Goal: Task Accomplishment & Management: Use online tool/utility

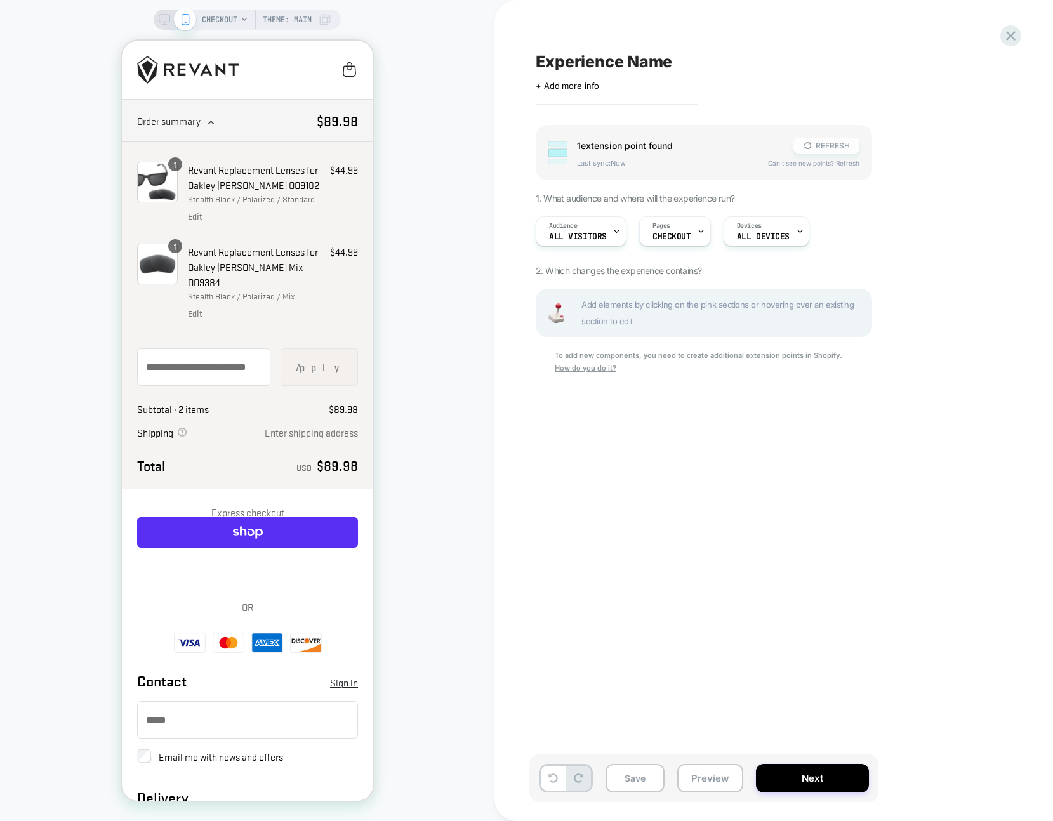
click at [830, 146] on button "REFRESH" at bounding box center [827, 146] width 66 height 16
click at [615, 314] on span "Add elements by clicking on the pink sections or hovering over an existing sect…" at bounding box center [722, 312] width 283 height 33
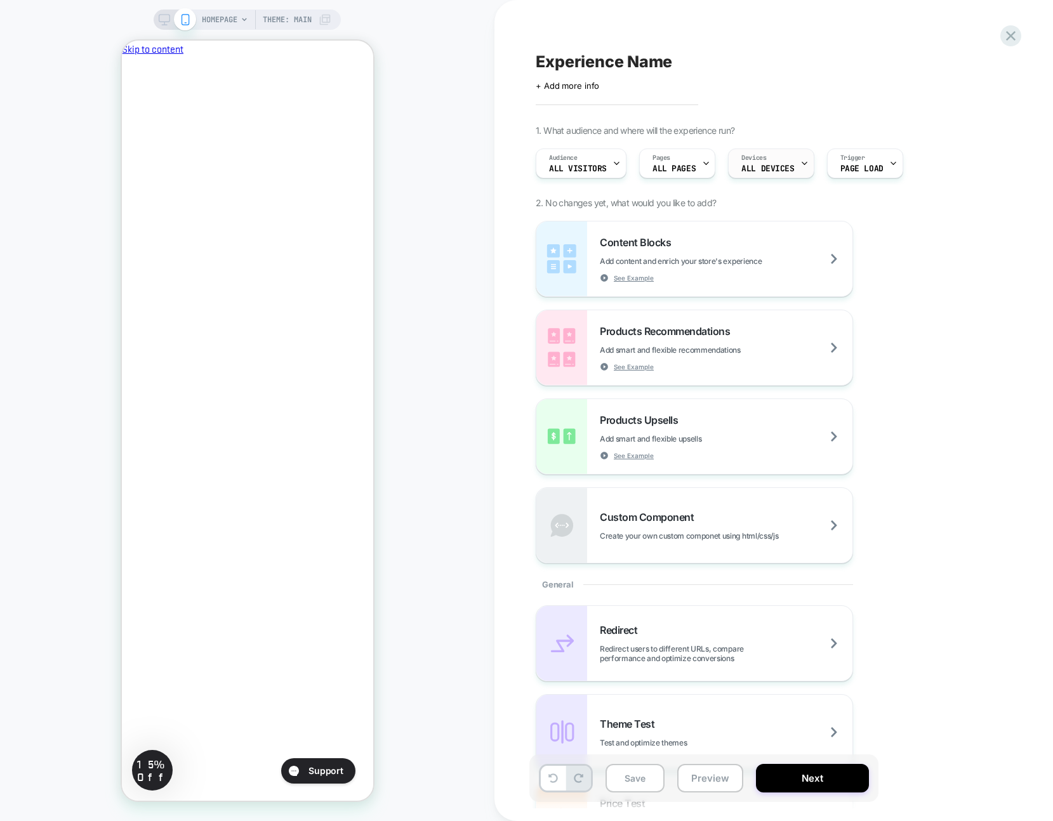
click at [753, 164] on span "ALL DEVICES" at bounding box center [767, 168] width 53 height 9
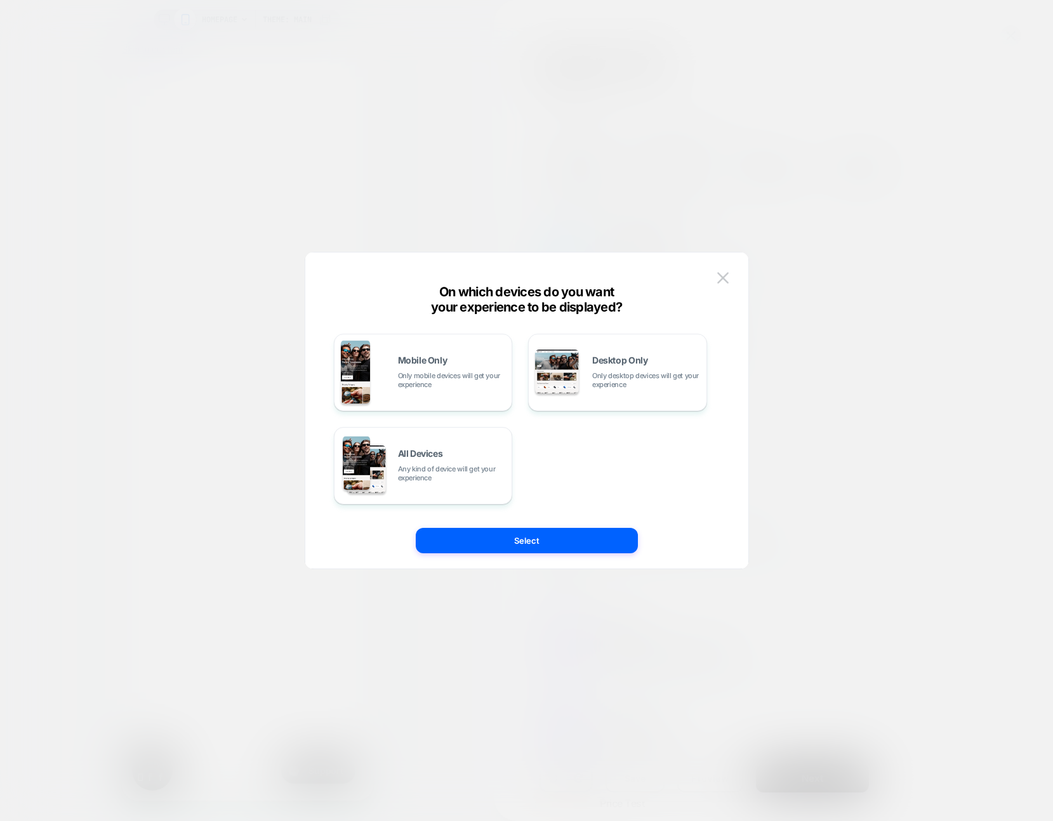
click at [830, 138] on div at bounding box center [526, 410] width 1053 height 821
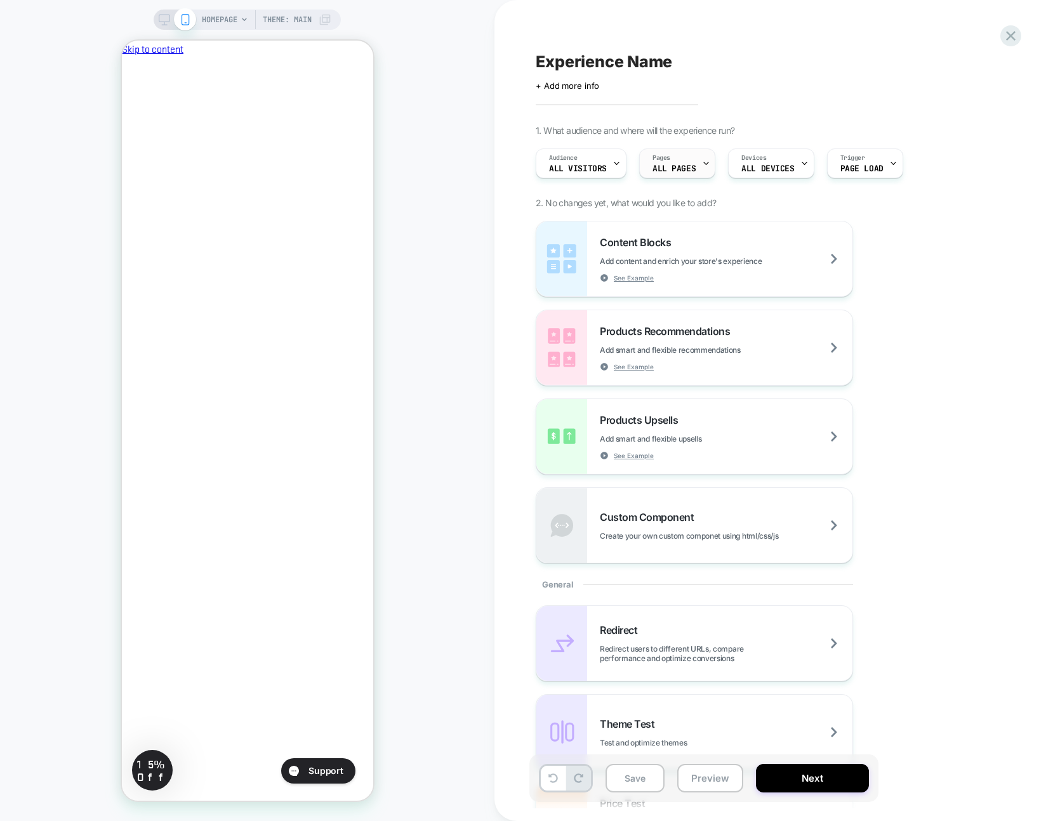
click at [691, 168] on span "ALL PAGES" at bounding box center [674, 168] width 43 height 9
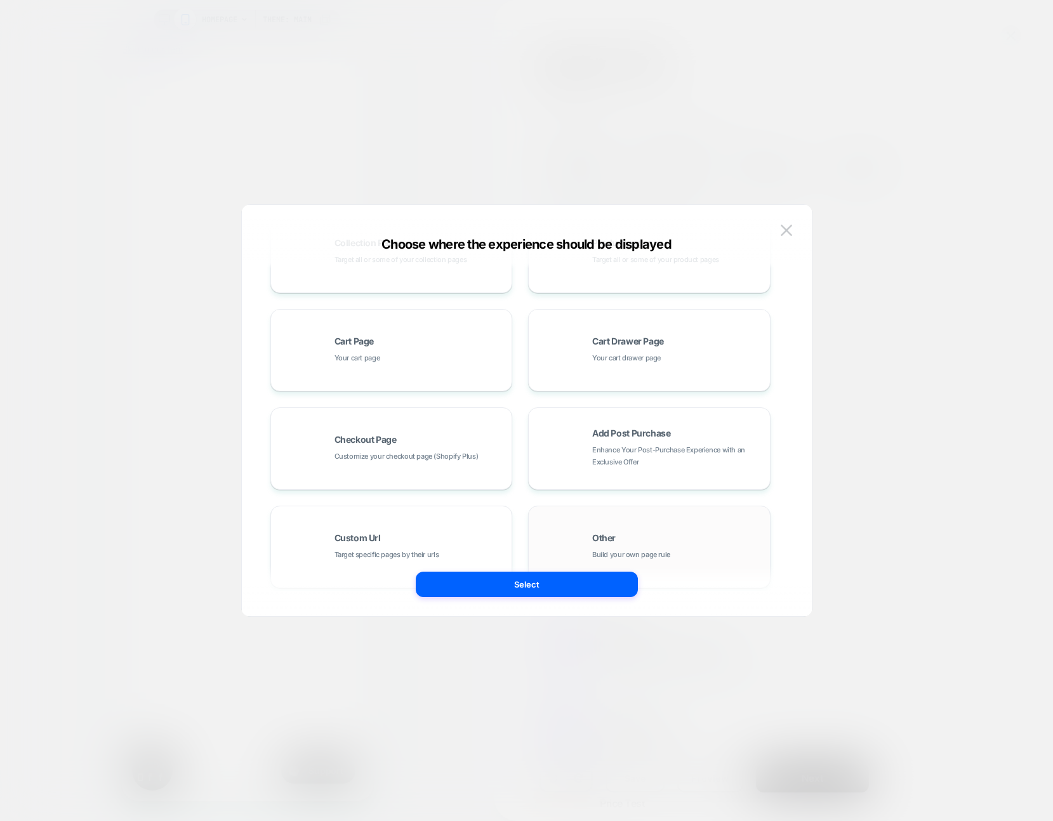
scroll to position [192, 0]
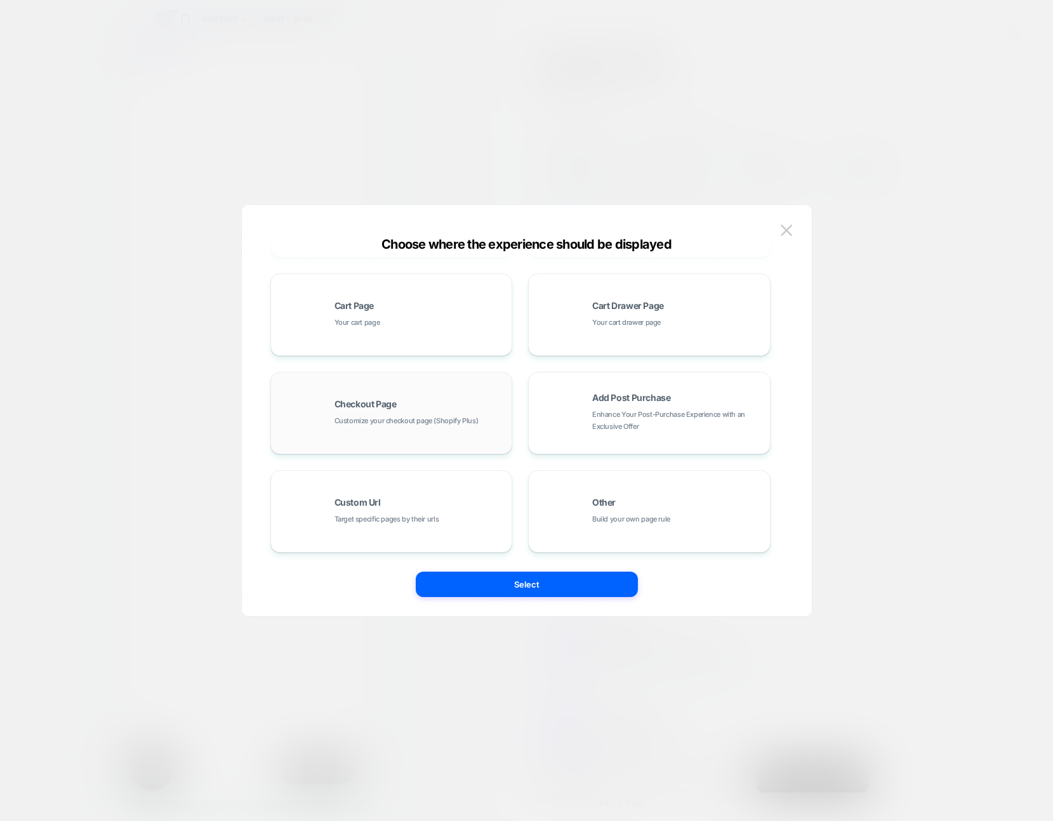
click at [434, 411] on div "Checkout Page Customize your checkout page (Shopify Plus)" at bounding box center [420, 413] width 171 height 27
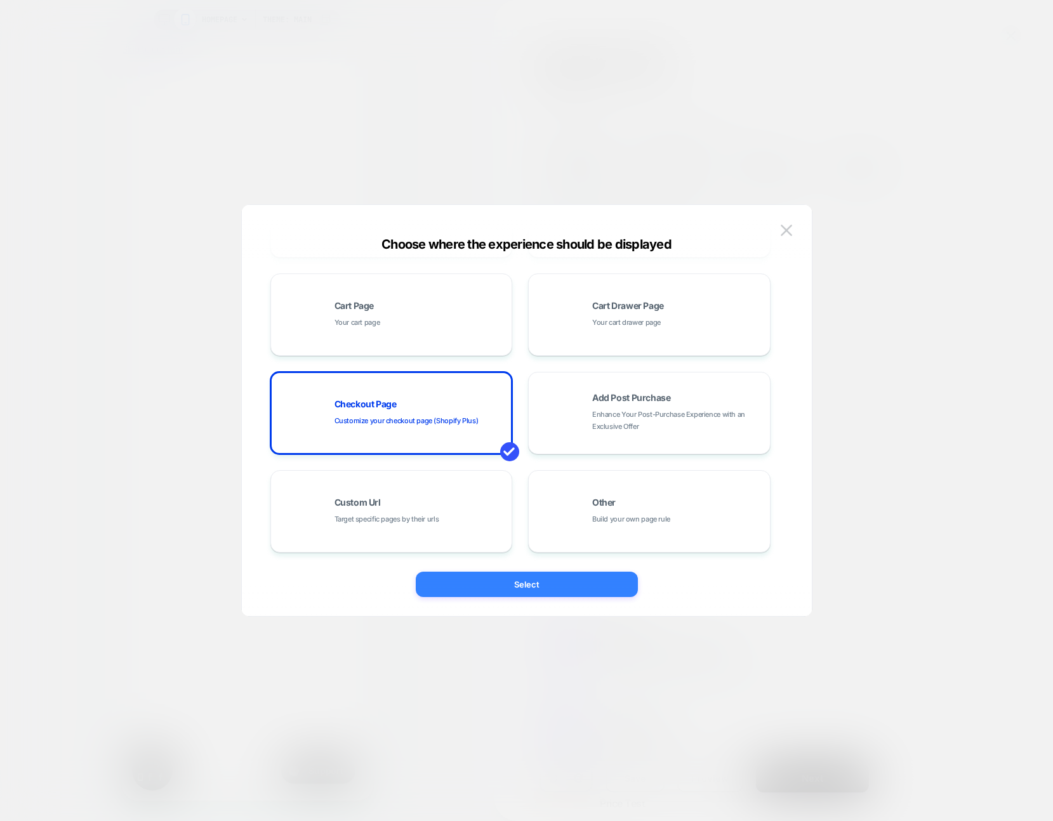
scroll to position [0, 0]
click at [505, 591] on button "Select" at bounding box center [527, 584] width 222 height 25
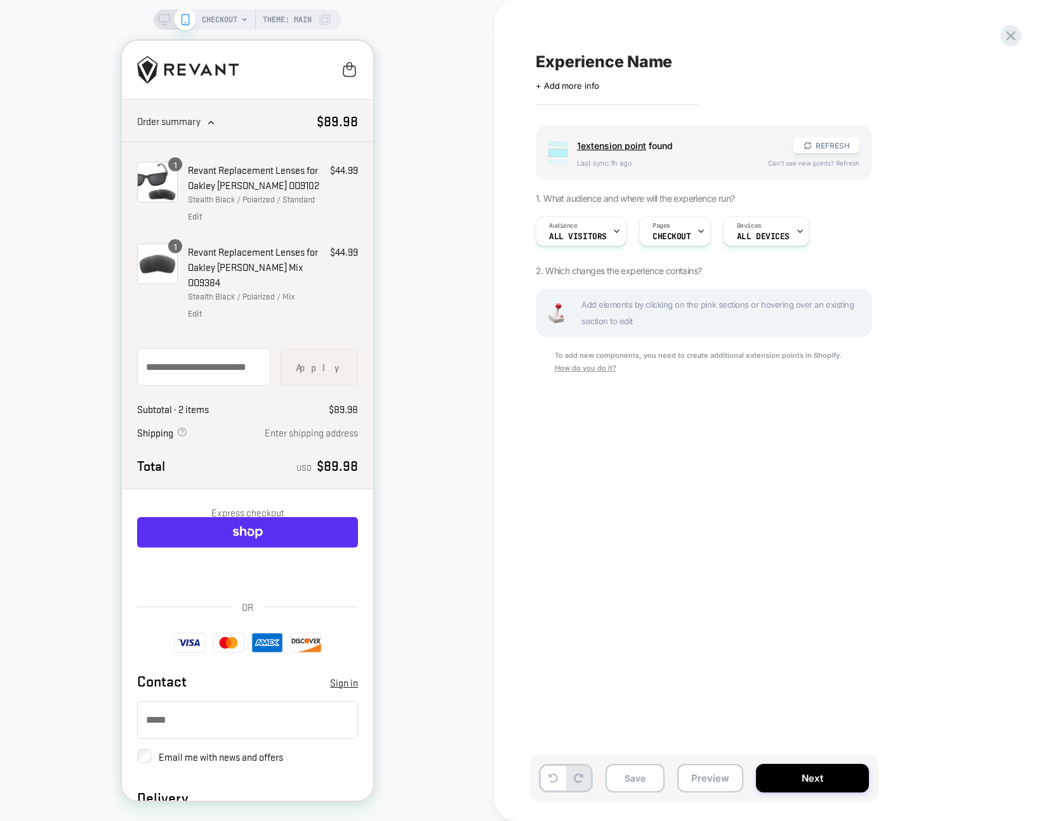
drag, startPoint x: 244, startPoint y: 171, endPoint x: 242, endPoint y: 157, distance: 14.1
click at [244, 171] on p "Revant Replacement Lenses for Oakley Holbrook OO9102" at bounding box center [253, 177] width 132 height 30
click at [235, 133] on span "Order summary Original price $89.98" at bounding box center [246, 121] width 251 height 42
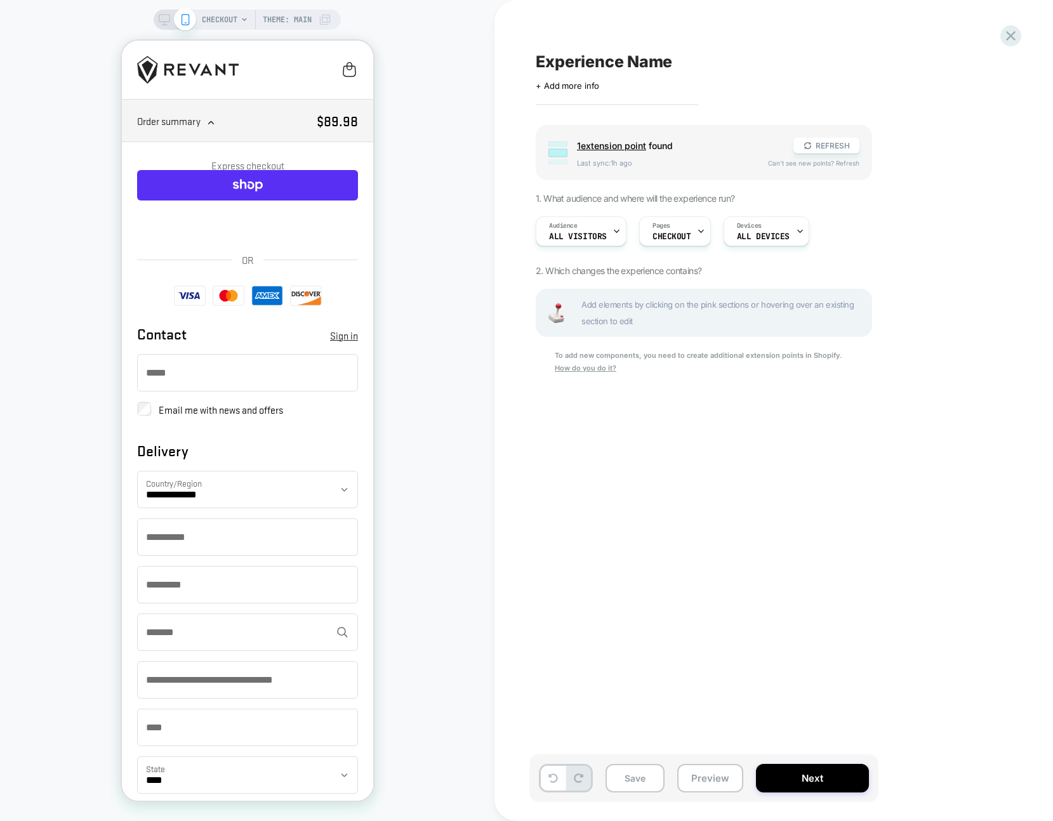
click at [235, 133] on span "Order summary Original price $89.98" at bounding box center [246, 121] width 251 height 42
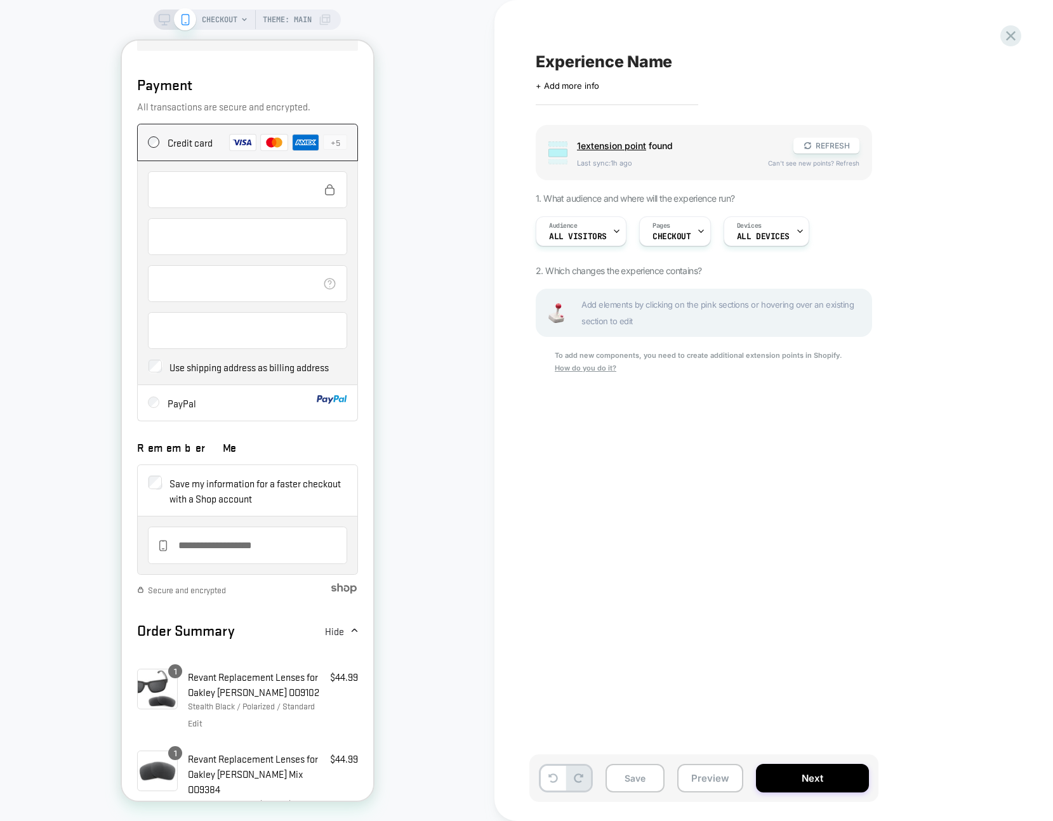
scroll to position [1724, 0]
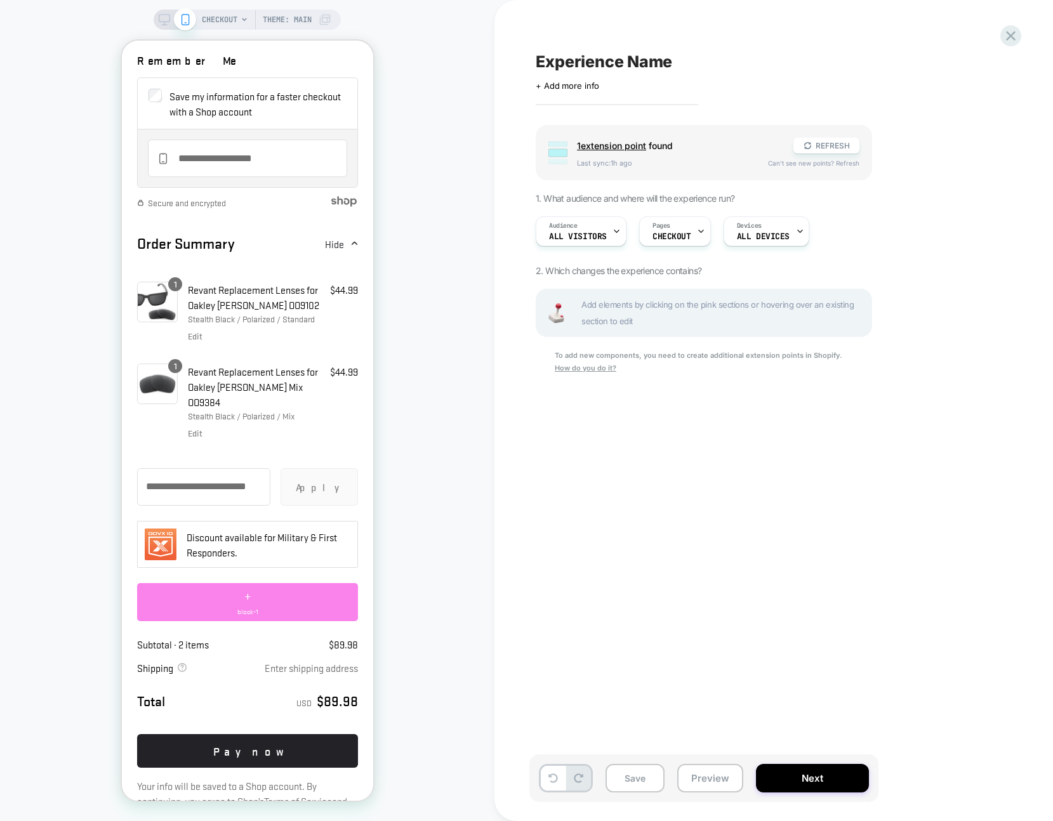
click at [225, 583] on div "+ block-1" at bounding box center [246, 602] width 221 height 38
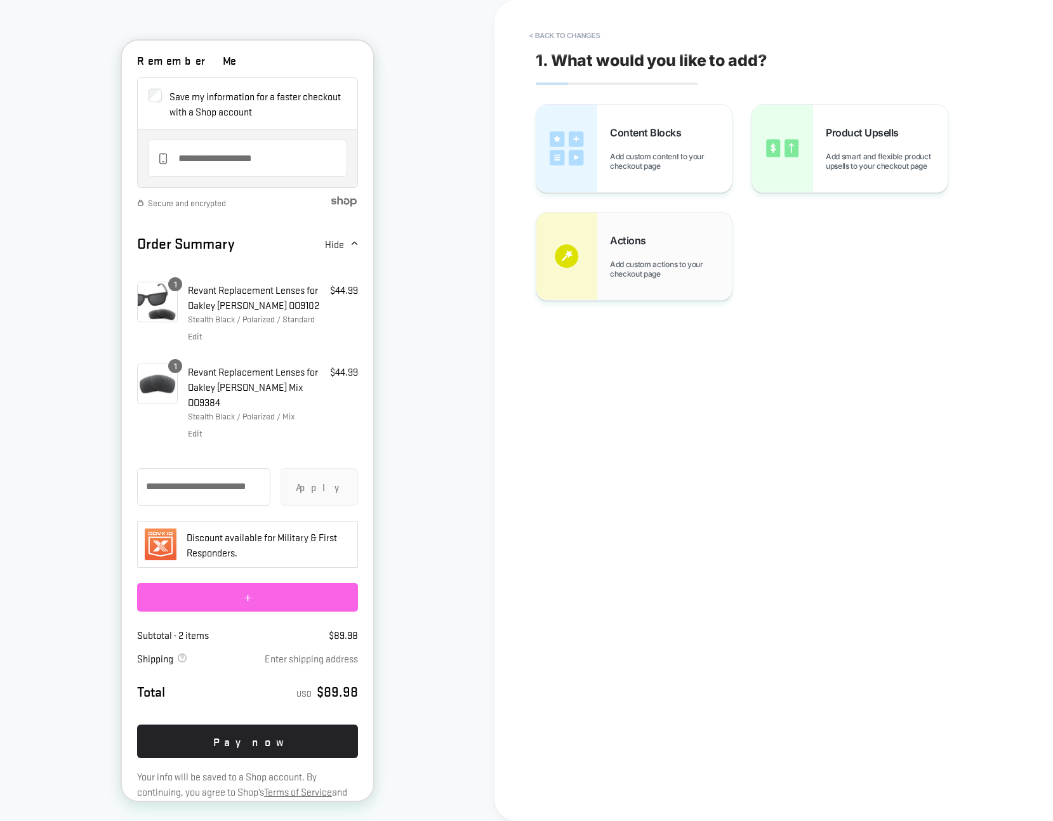
click at [696, 276] on span "Add custom actions to your checkout page" at bounding box center [671, 269] width 122 height 19
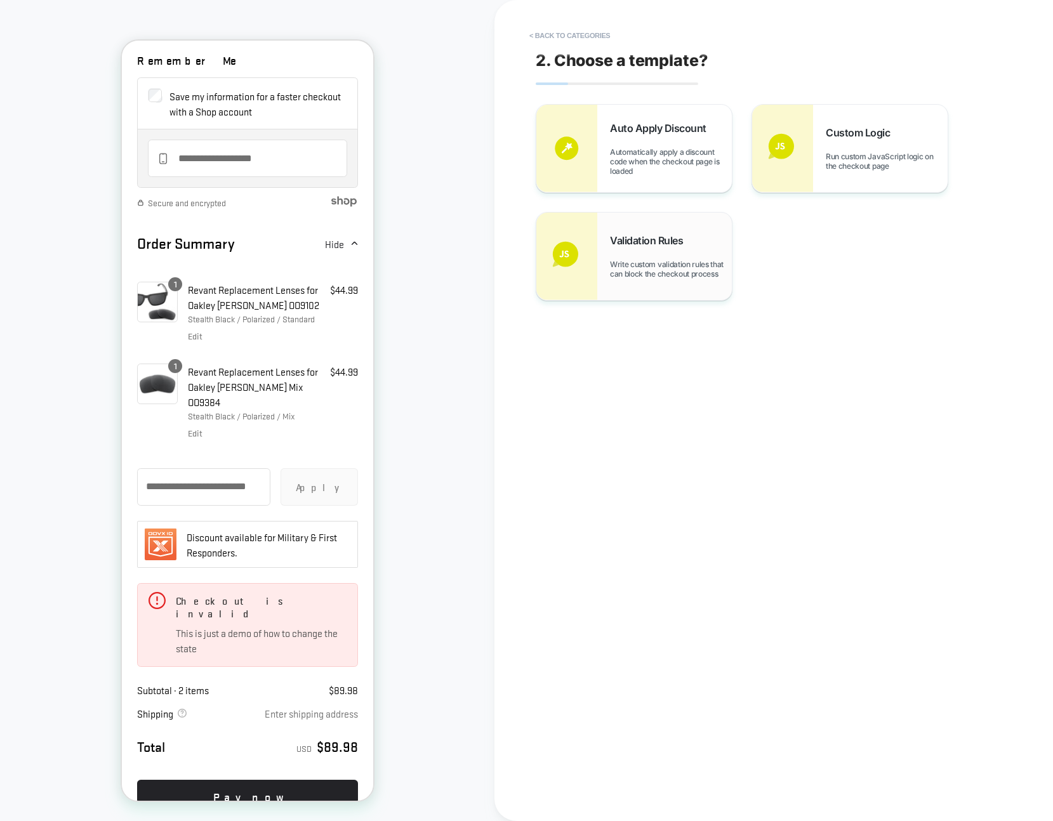
click at [634, 285] on div "Validation Rules Write custom validation rules that can block the checkout proc…" at bounding box center [634, 257] width 196 height 88
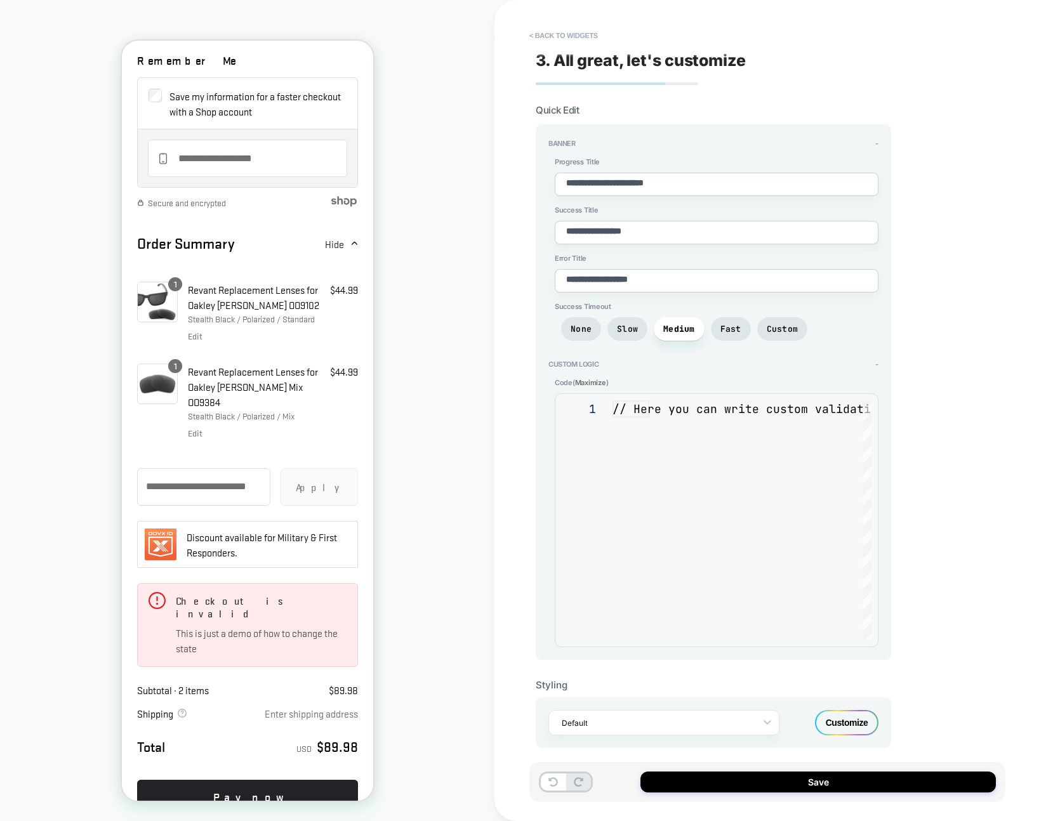
scroll to position [154, 0]
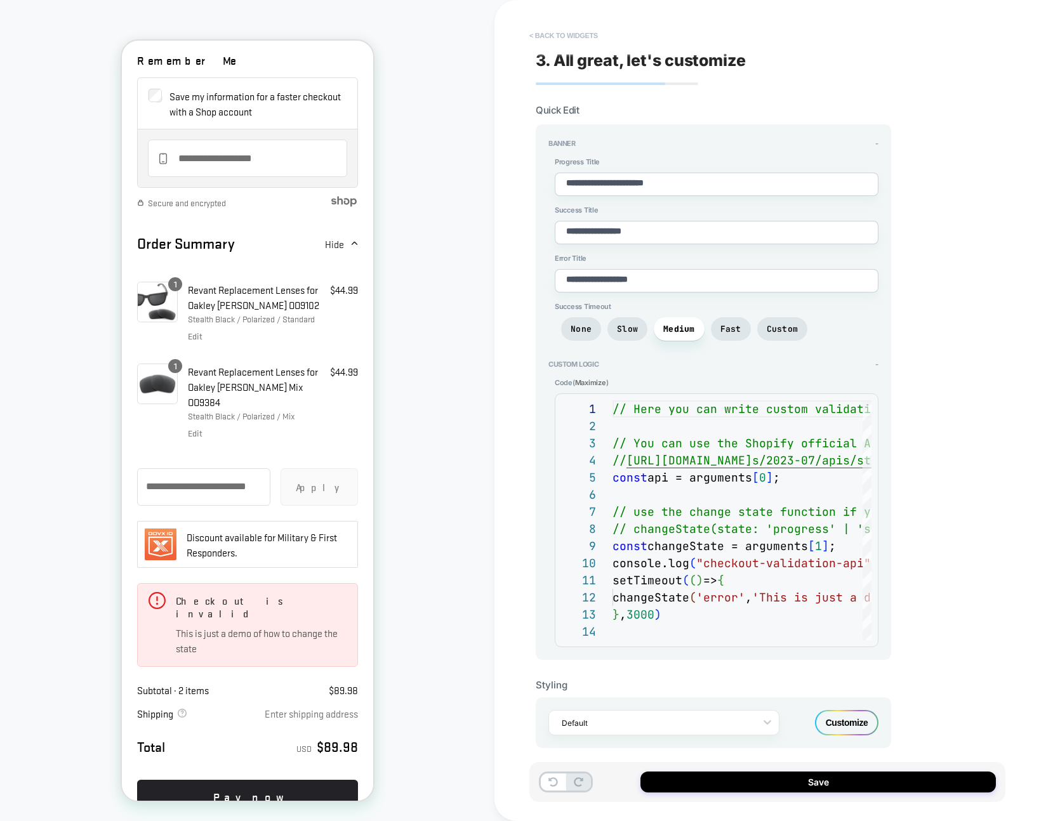
click at [562, 35] on button "< Back to widgets" at bounding box center [563, 35] width 81 height 20
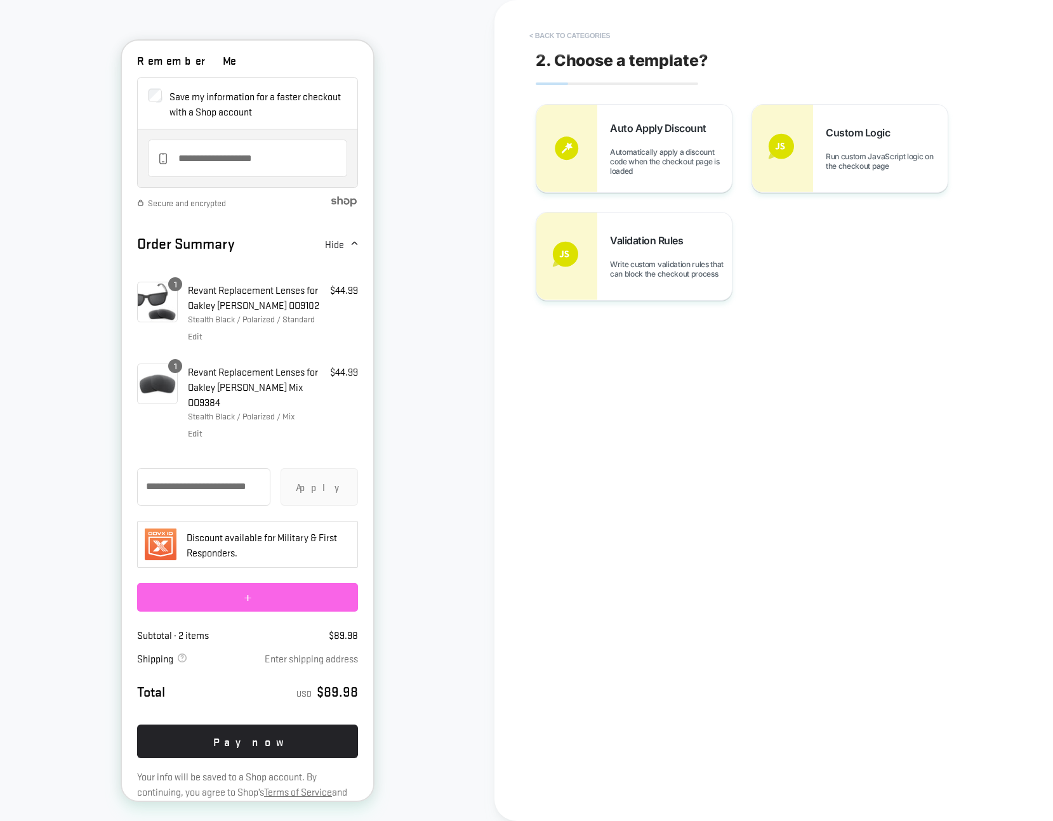
click at [562, 35] on button "< Back to categories" at bounding box center [569, 35] width 93 height 20
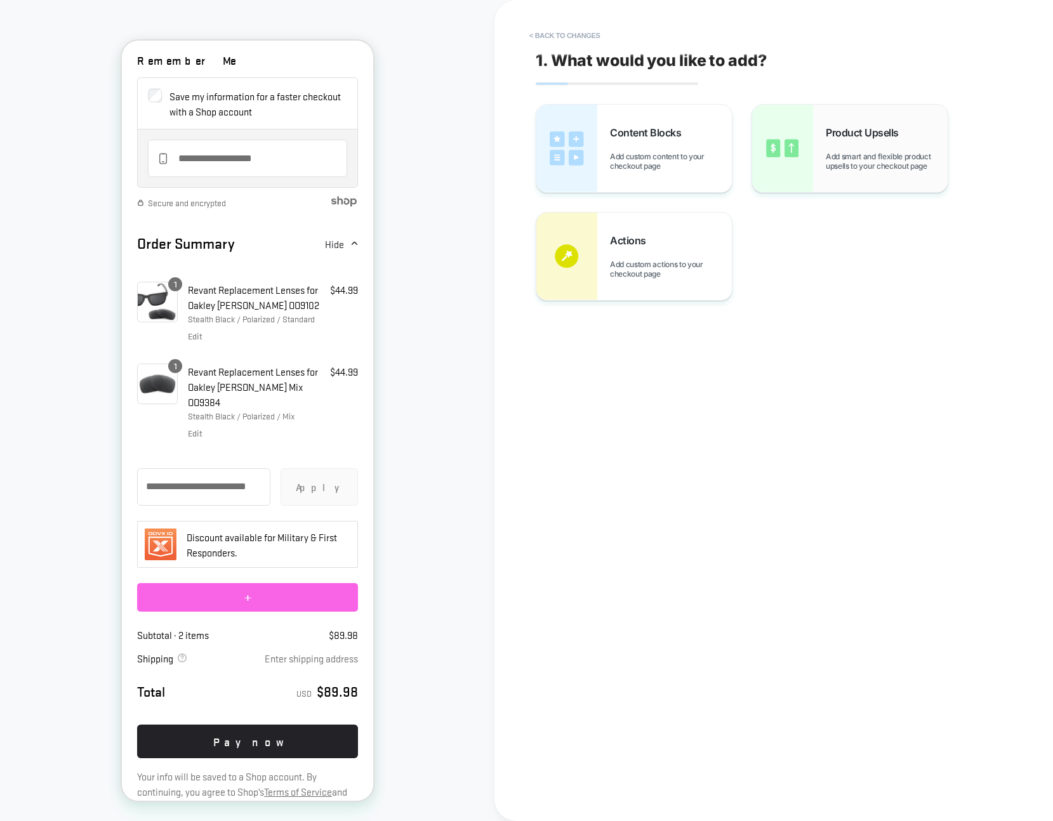
click at [904, 163] on span "Add smart and flexible product upsells to your checkout page" at bounding box center [887, 161] width 122 height 19
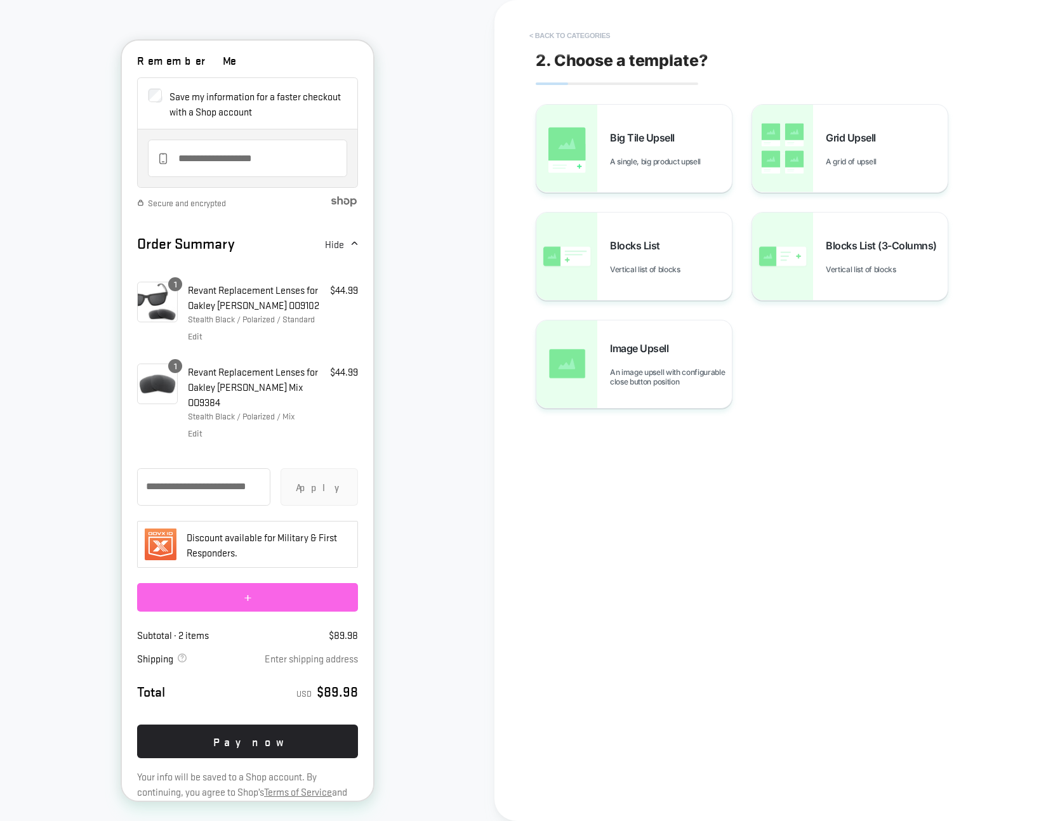
click at [545, 32] on button "< Back to categories" at bounding box center [569, 35] width 93 height 20
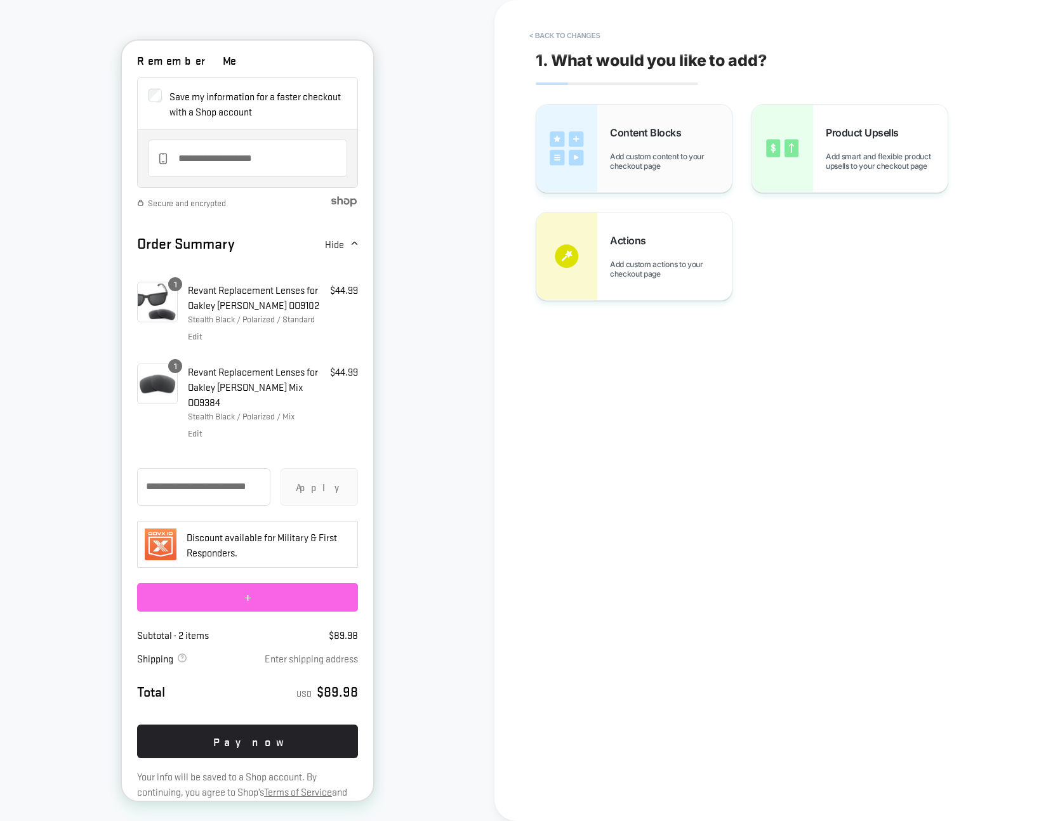
click at [600, 147] on div "Content Blocks Add custom content to your checkout page" at bounding box center [634, 149] width 196 height 88
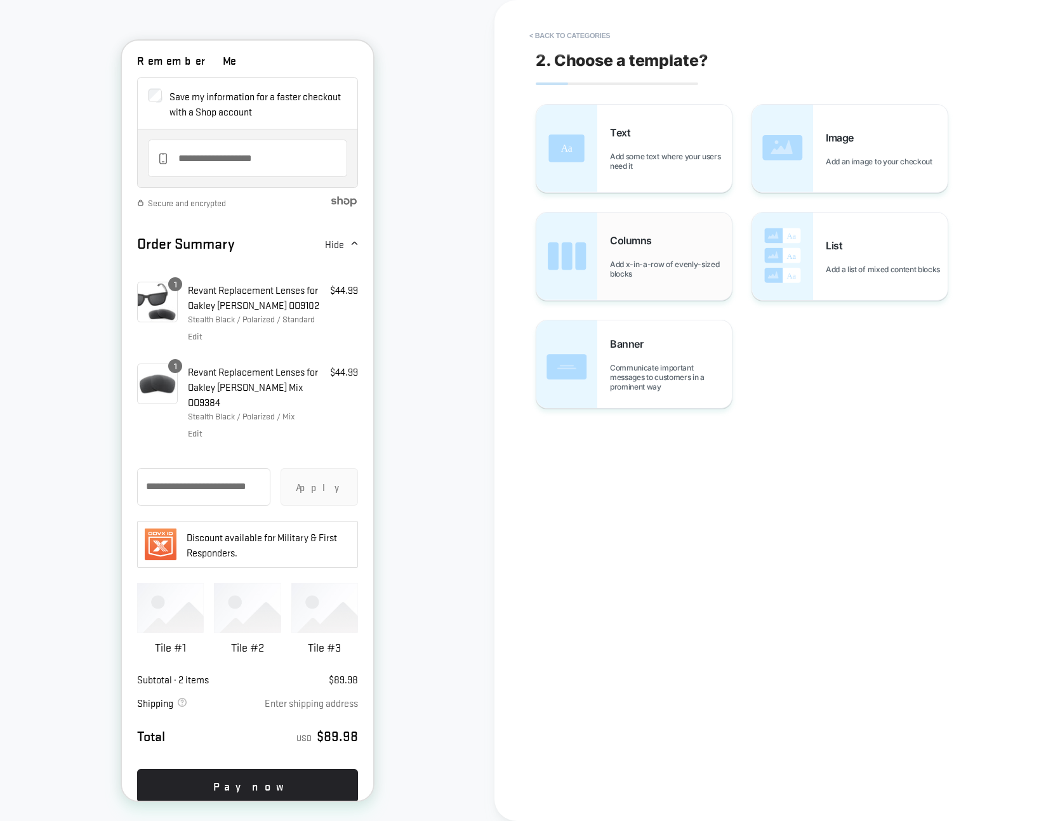
click at [606, 269] on div "Columns Add x-in-a-row of evenly-sized blocks" at bounding box center [634, 257] width 196 height 88
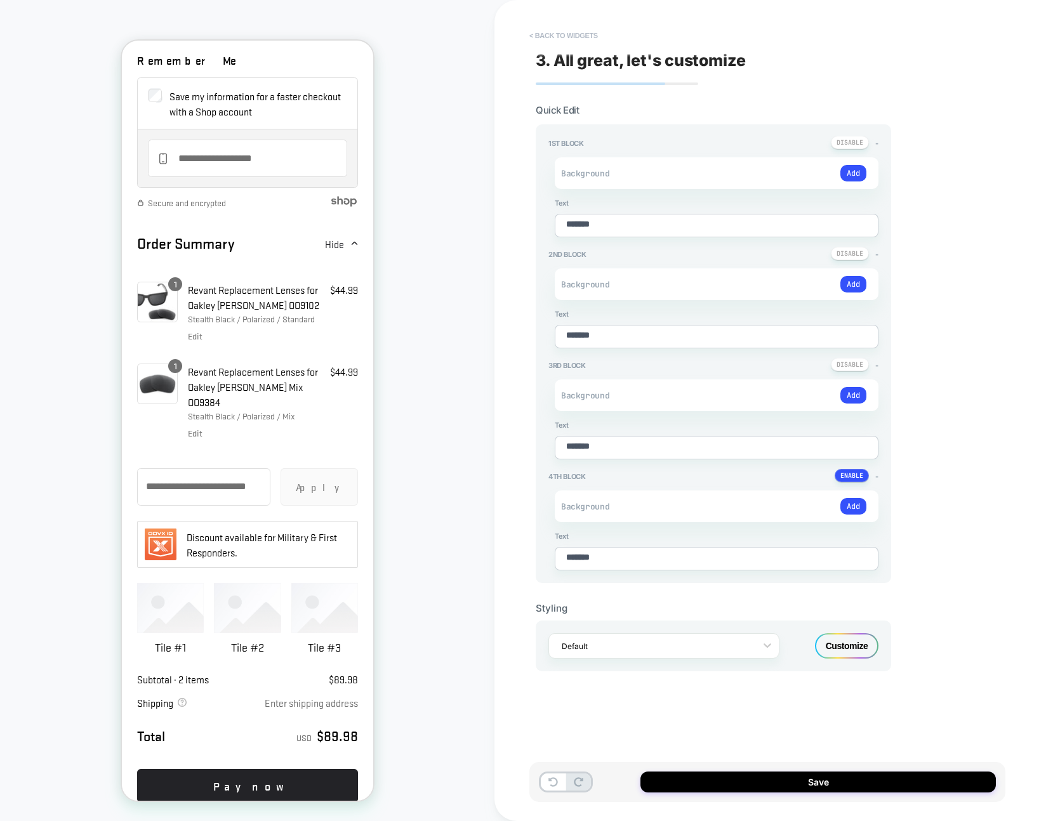
click at [548, 34] on button "< Back to widgets" at bounding box center [563, 35] width 81 height 20
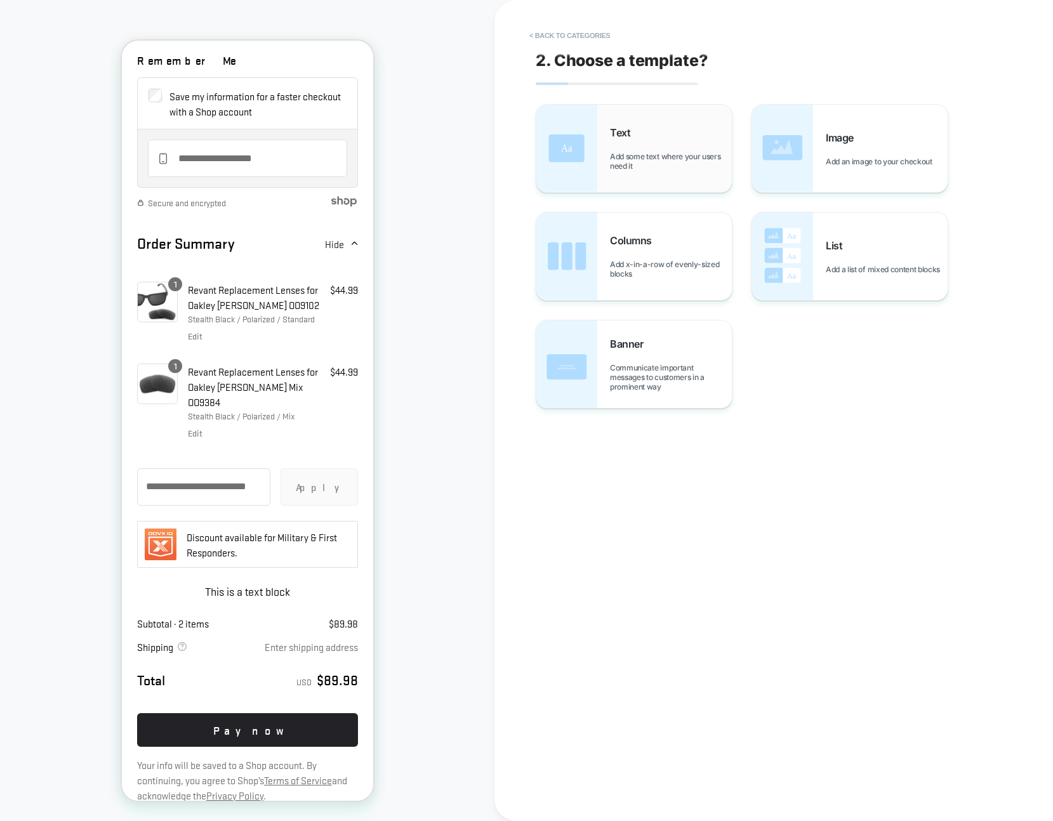
click at [614, 171] on div "Text Add some text where your users need it" at bounding box center [634, 149] width 196 height 88
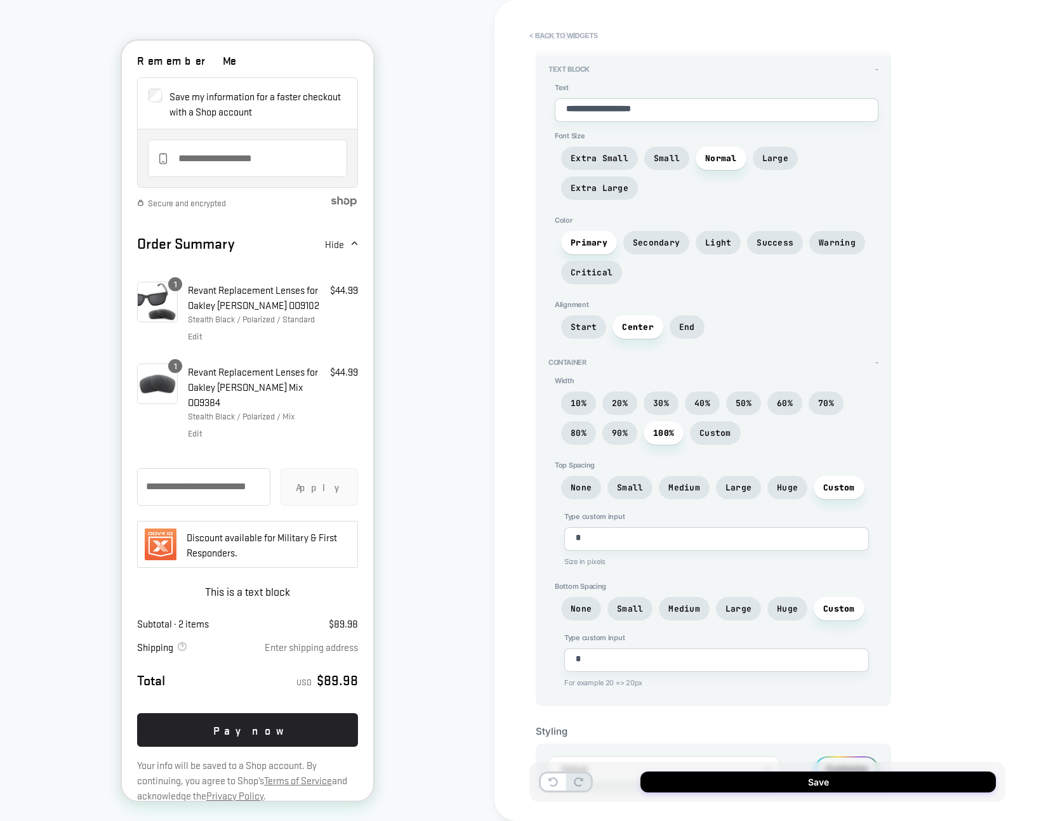
scroll to position [0, 0]
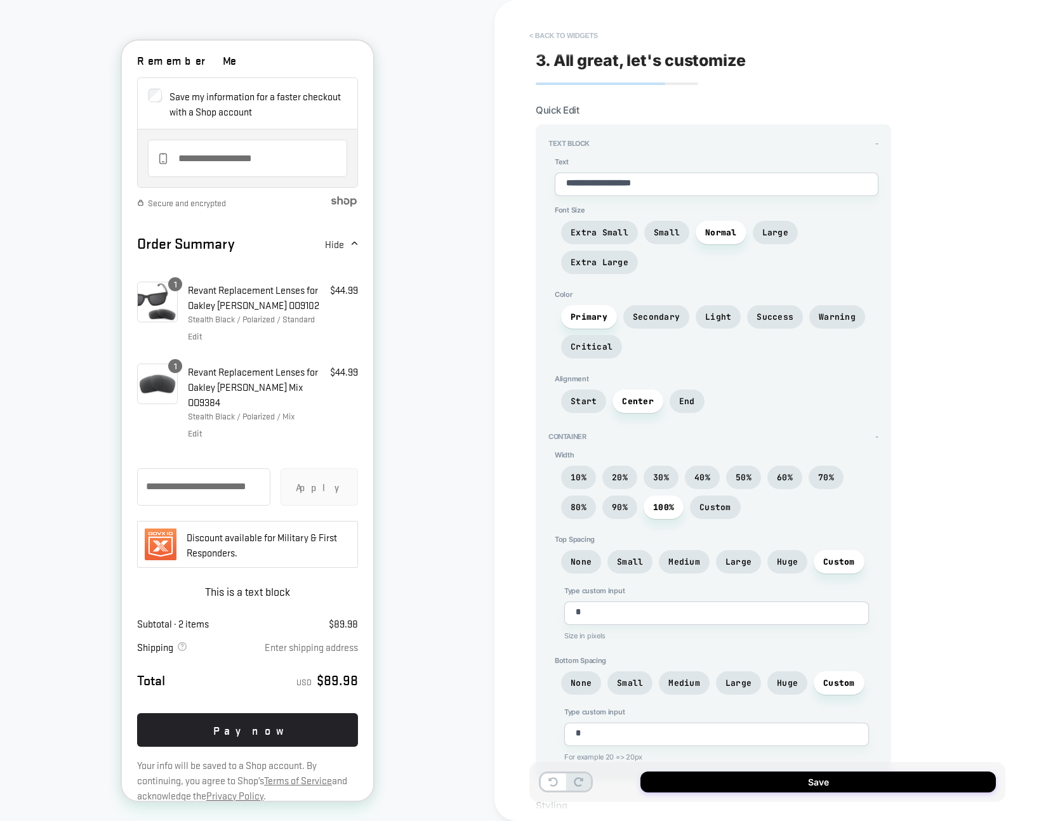
click at [555, 45] on button "< Back to widgets" at bounding box center [563, 35] width 81 height 20
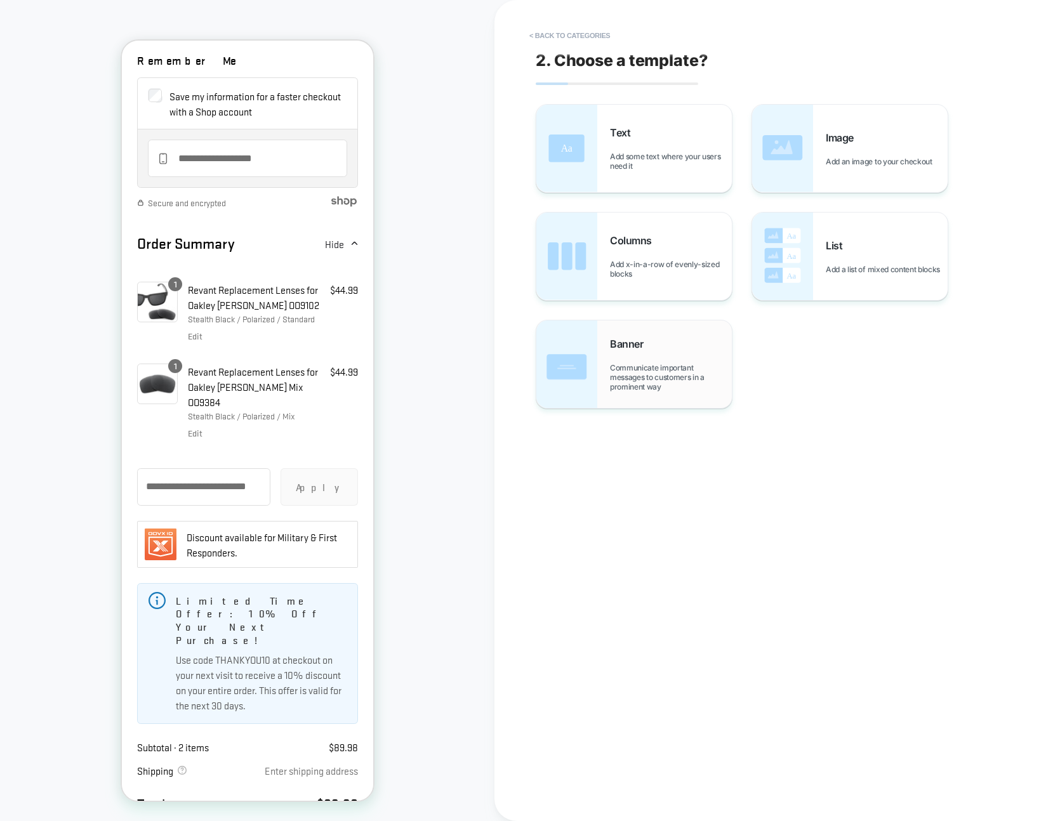
click at [604, 352] on div "Banner Communicate important messages to customers in a prominent way" at bounding box center [634, 365] width 196 height 88
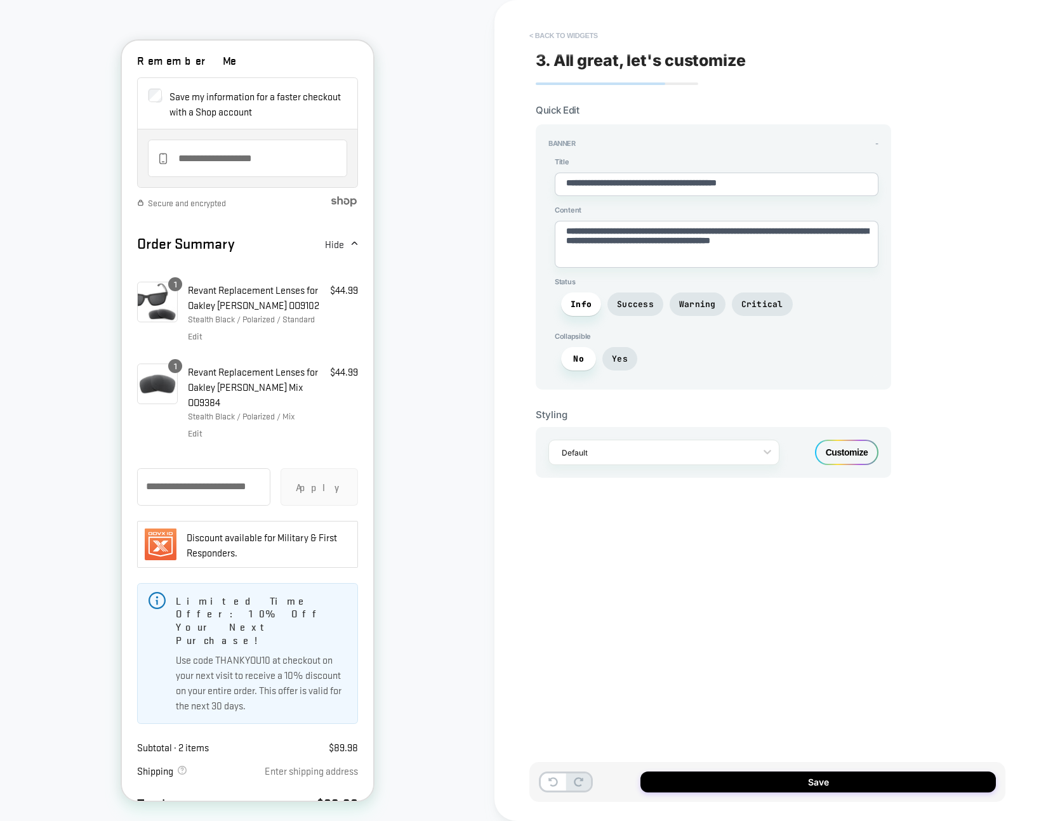
click at [568, 36] on button "< Back to widgets" at bounding box center [563, 35] width 81 height 20
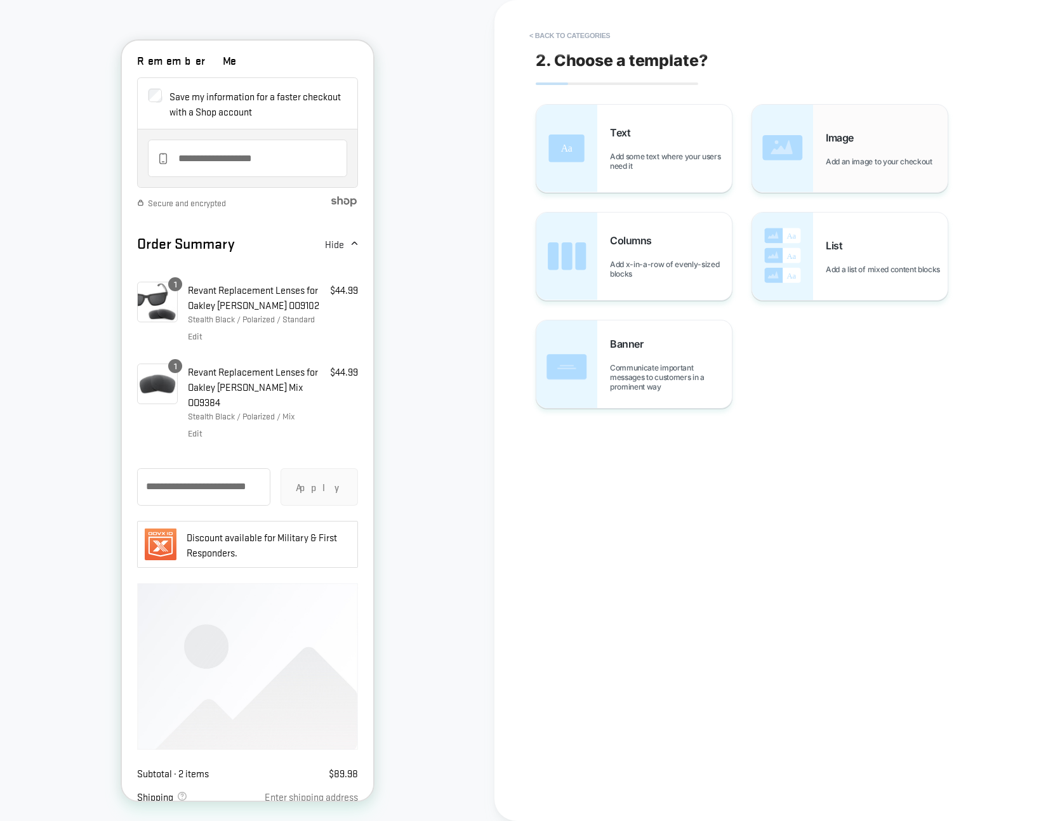
click at [788, 154] on img at bounding box center [782, 149] width 61 height 88
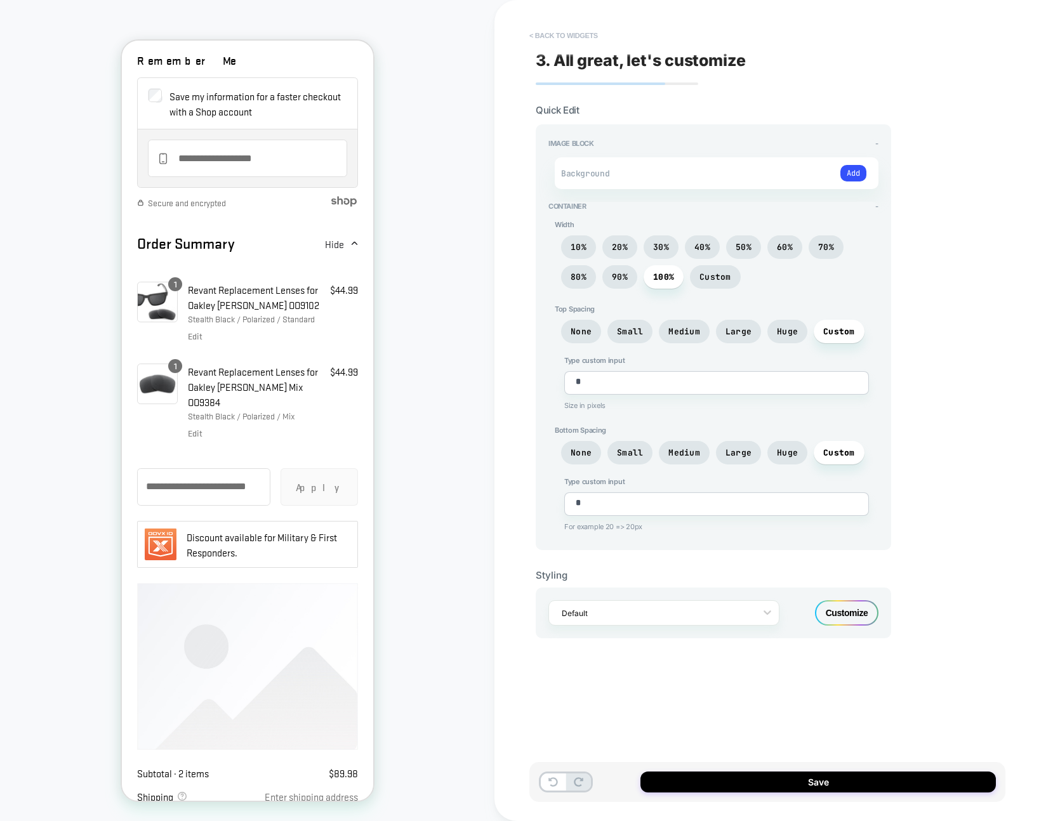
click at [570, 34] on button "< Back to widgets" at bounding box center [563, 35] width 81 height 20
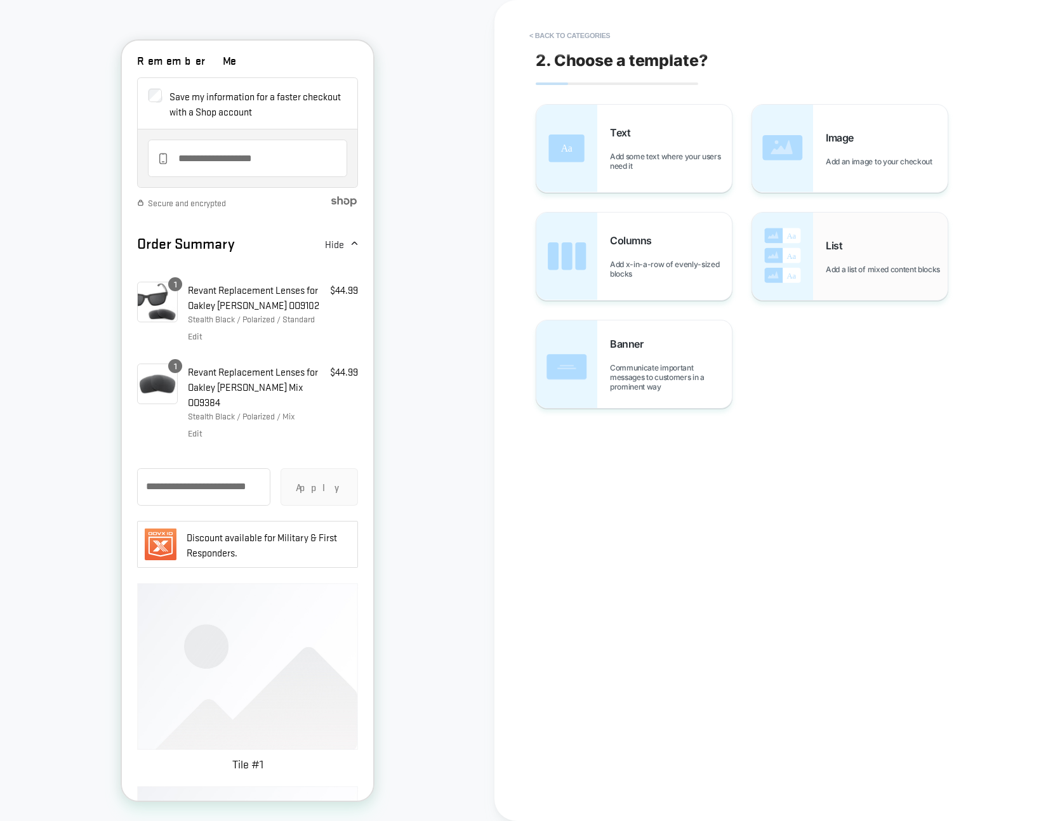
click at [824, 237] on div "List Add a list of mixed content blocks" at bounding box center [850, 257] width 196 height 88
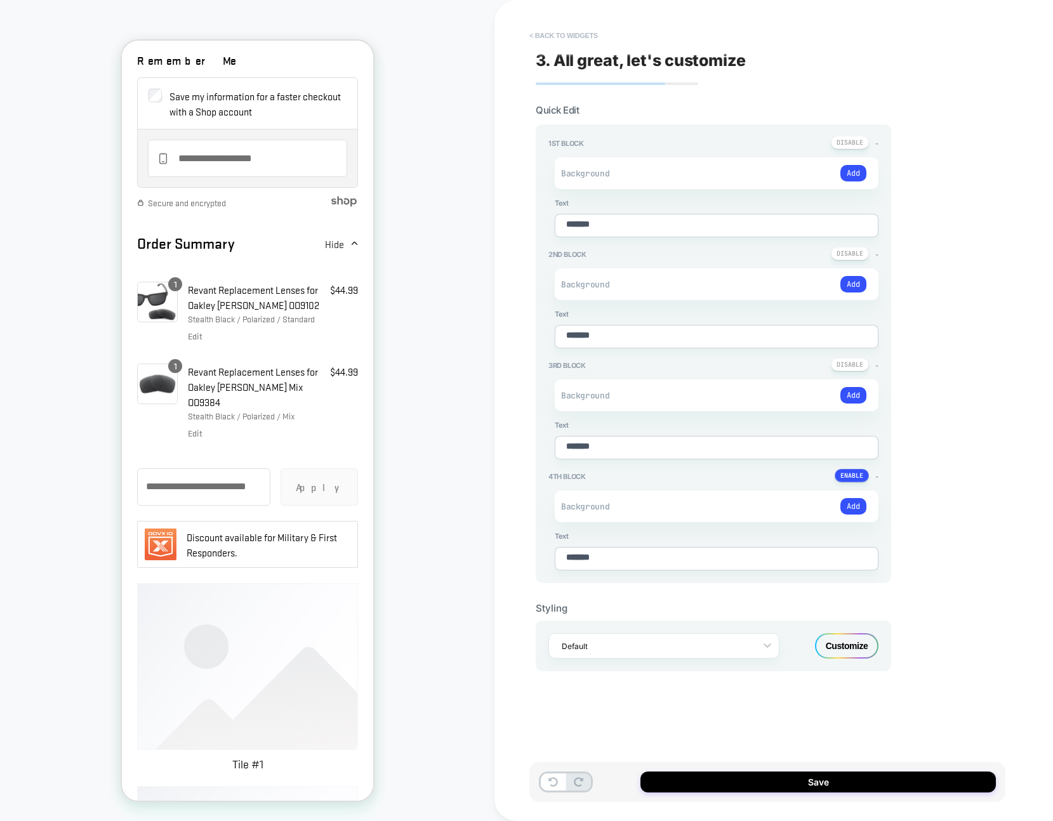
click at [554, 33] on button "< Back to widgets" at bounding box center [563, 35] width 81 height 20
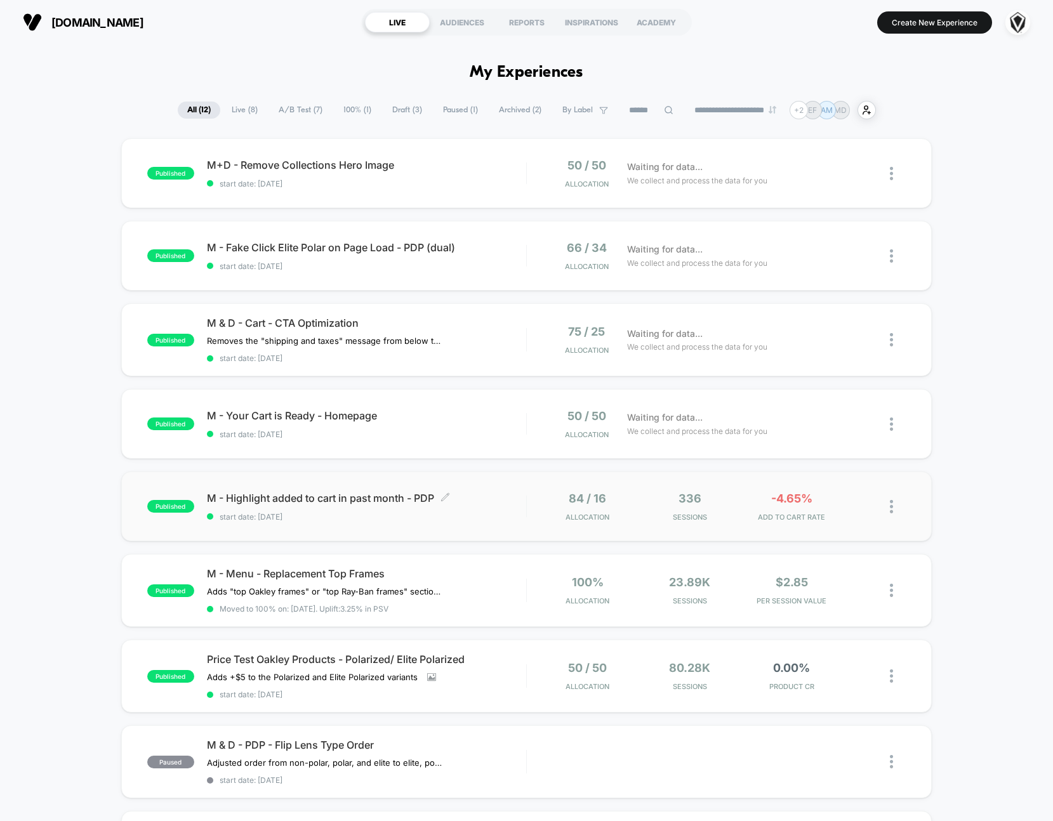
click at [500, 513] on span "start date: 9/15/2025" at bounding box center [366, 517] width 319 height 10
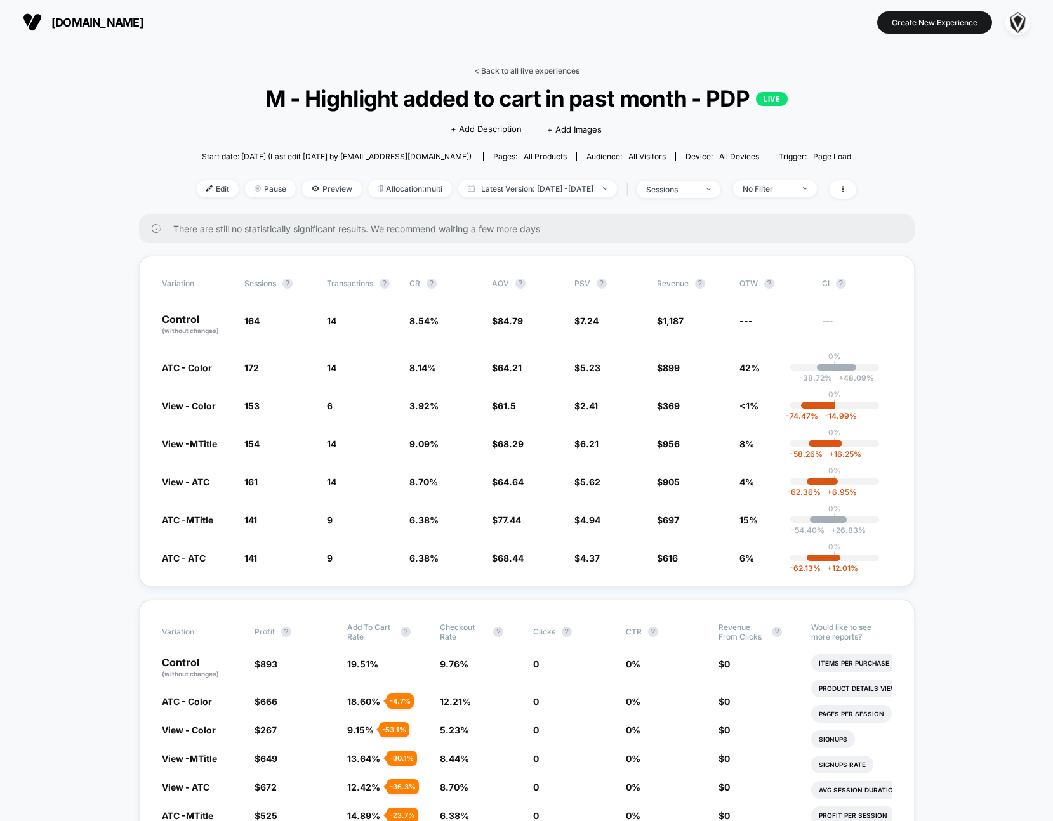
click at [503, 69] on link "< Back to all live experiences" at bounding box center [526, 71] width 105 height 10
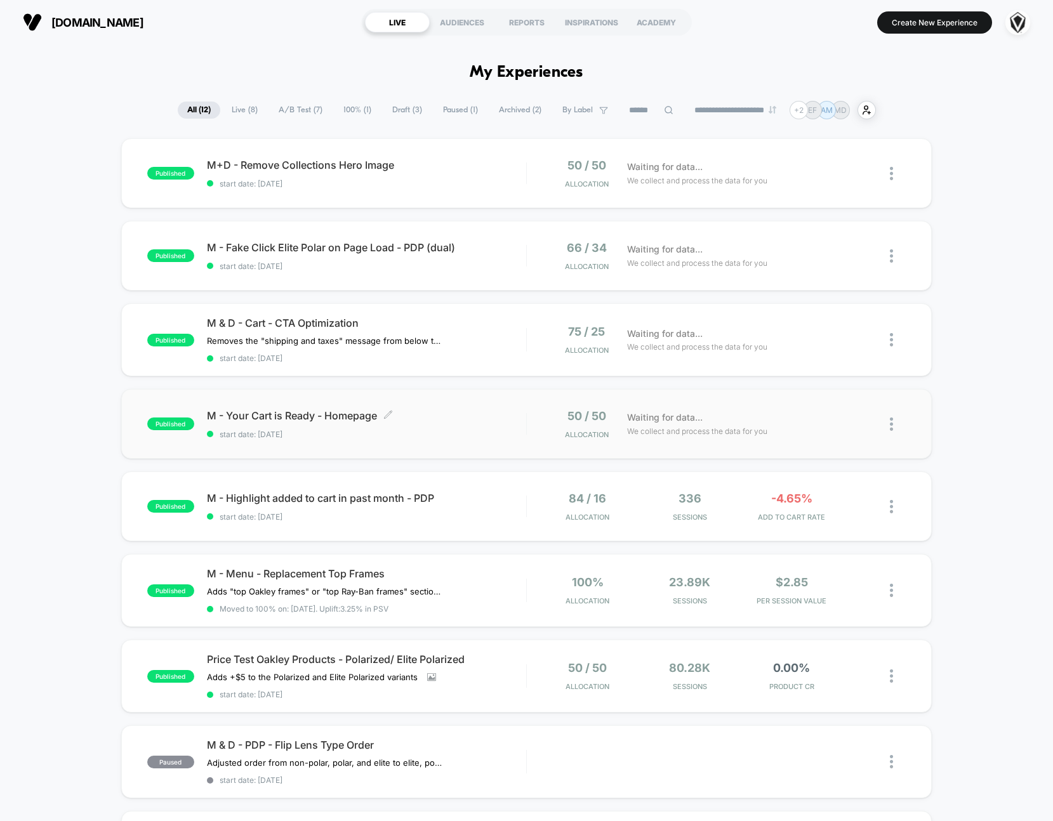
click at [478, 422] on div "M - Your Cart is Ready - Homepage Click to edit experience details Click to edi…" at bounding box center [366, 424] width 319 height 30
click at [521, 345] on div "M & D - Cart - CTA Optimization Removes the "shipping and taxes" message from b…" at bounding box center [366, 340] width 319 height 46
click at [517, 266] on span "start date: 9/15/2025" at bounding box center [366, 267] width 319 height 10
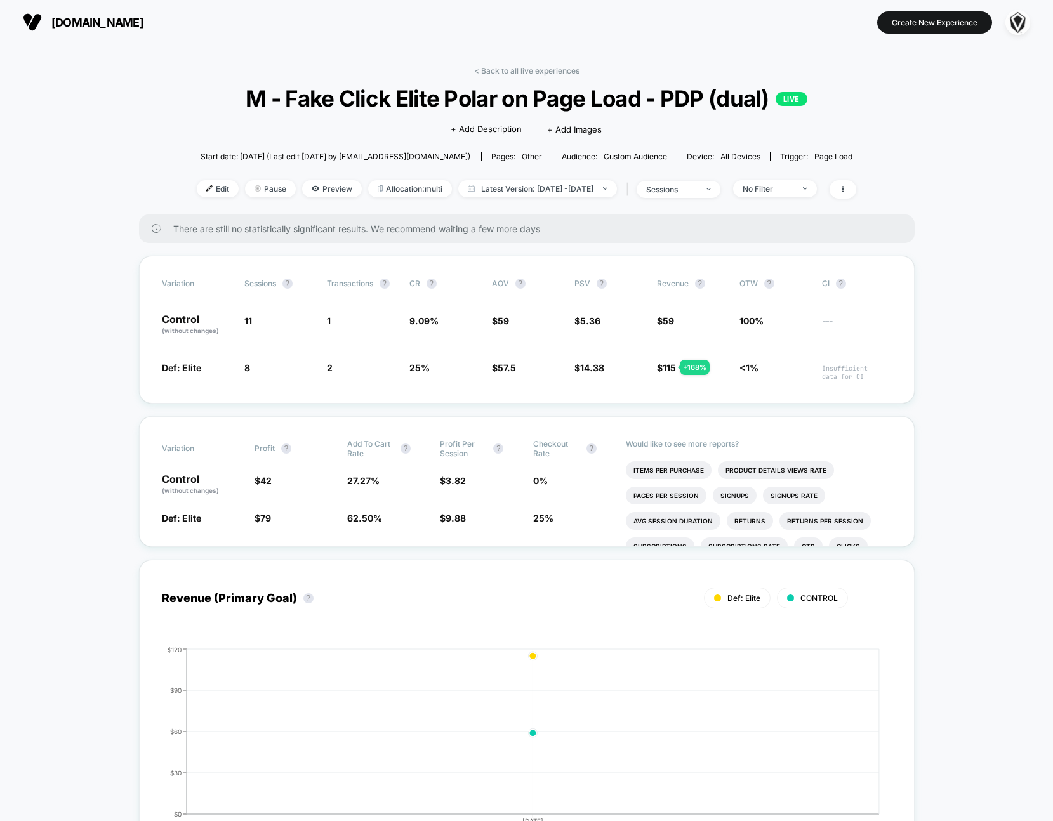
click at [547, 78] on div "< Back to all live experiences M - Fake Click Elite Polar on Page Load - PDP (d…" at bounding box center [527, 140] width 660 height 149
click at [533, 69] on link "< Back to all live experiences" at bounding box center [526, 71] width 105 height 10
